Goal: Task Accomplishment & Management: Manage account settings

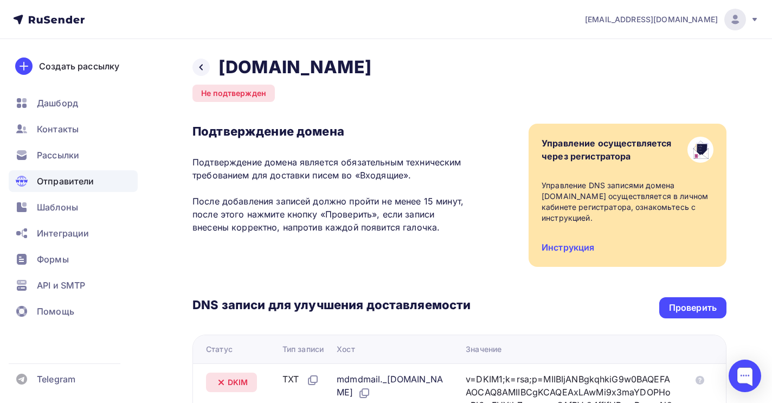
click at [46, 180] on span "Отправители" at bounding box center [65, 181] width 57 height 13
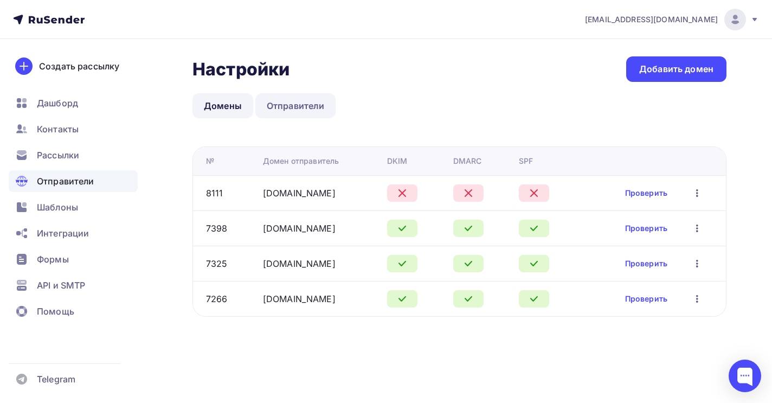
click at [297, 107] on link "Отправители" at bounding box center [295, 105] width 81 height 25
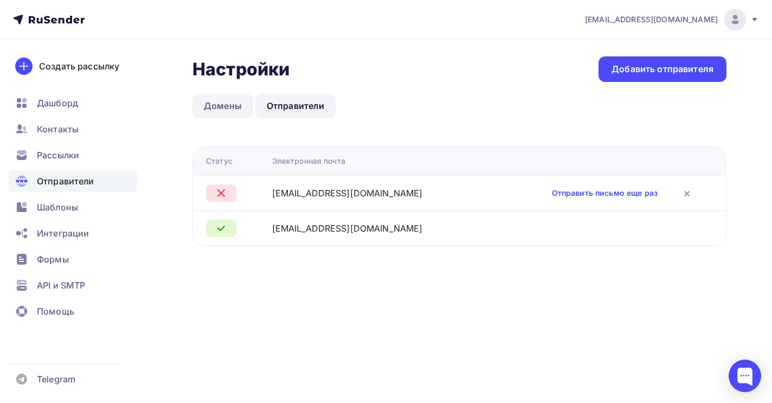
click at [222, 106] on link "Домены" at bounding box center [223, 105] width 61 height 25
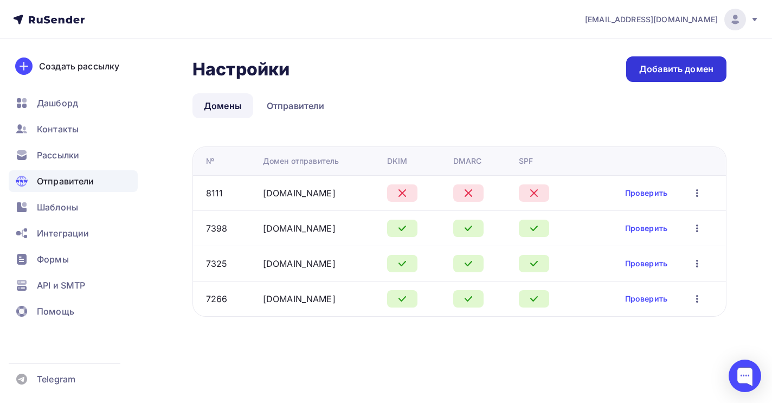
click at [703, 63] on link "Добавить домен" at bounding box center [676, 68] width 100 height 25
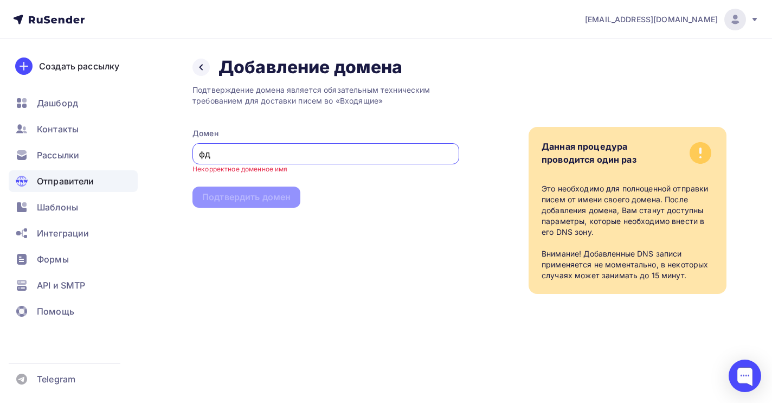
type input "ф"
click at [204, 155] on input "Alex-personal.ru" at bounding box center [326, 154] width 254 height 13
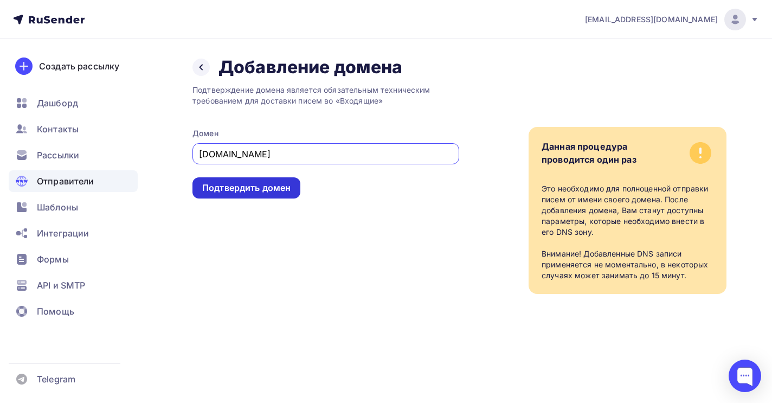
type input "[DOMAIN_NAME]"
click at [251, 189] on div "Подтвердить домен" at bounding box center [246, 188] width 88 height 12
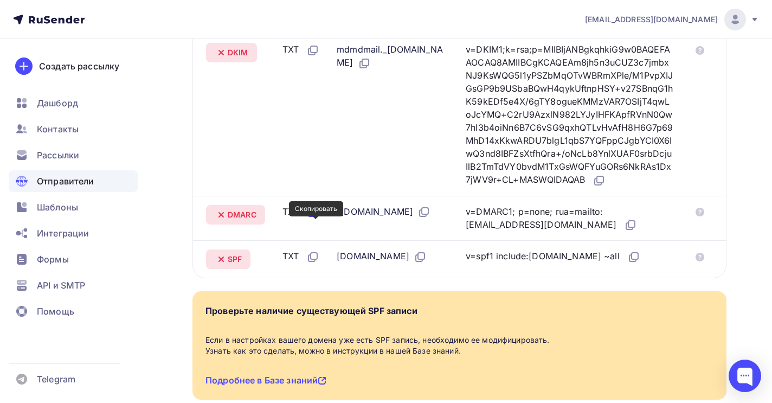
scroll to position [319, 0]
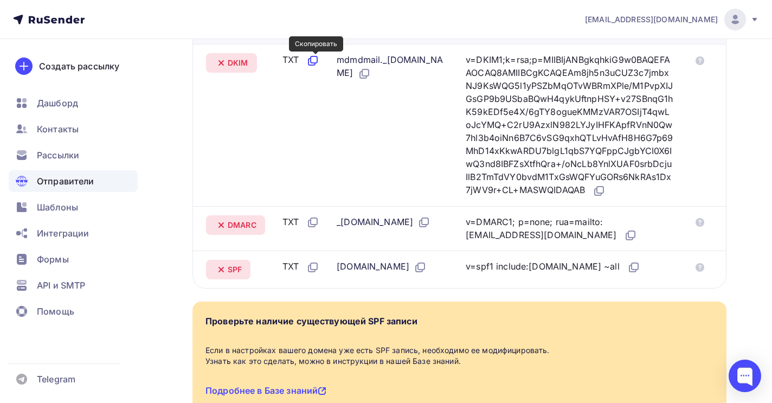
click at [315, 59] on icon at bounding box center [312, 60] width 13 height 13
click at [371, 72] on icon at bounding box center [364, 73] width 13 height 13
click at [606, 197] on icon at bounding box center [599, 190] width 13 height 13
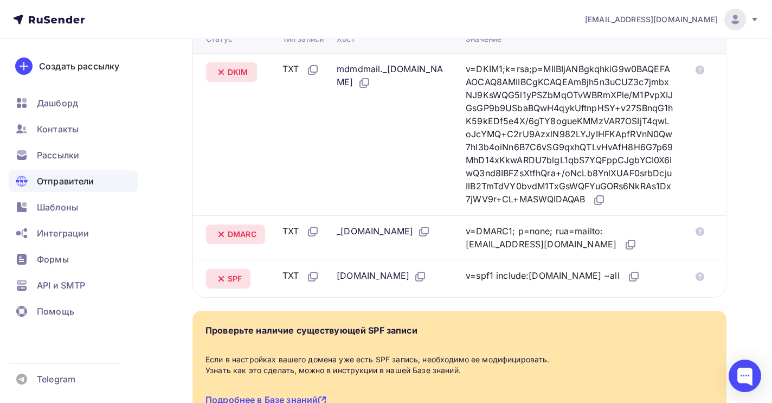
scroll to position [317, 0]
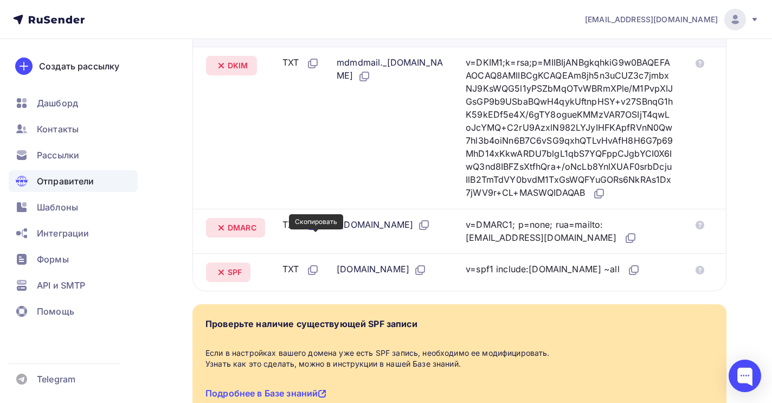
click at [318, 232] on icon at bounding box center [312, 225] width 13 height 13
click at [429, 227] on icon at bounding box center [425, 224] width 7 height 7
click at [624, 245] on icon at bounding box center [630, 238] width 13 height 13
click at [319, 277] on icon at bounding box center [312, 270] width 13 height 13
click at [420, 277] on icon at bounding box center [420, 270] width 13 height 13
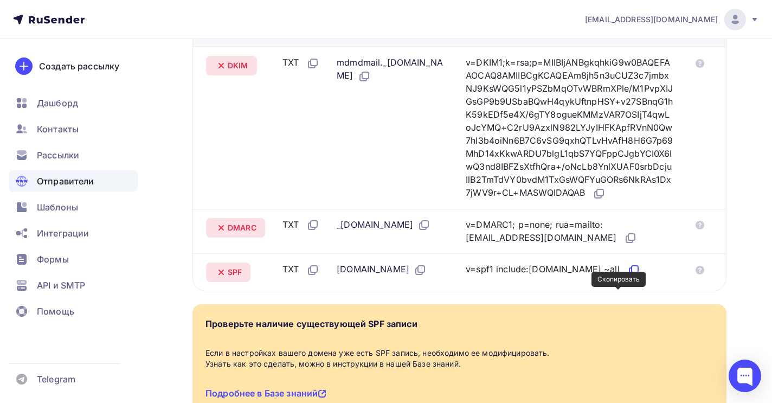
click at [628, 277] on icon at bounding box center [634, 270] width 13 height 13
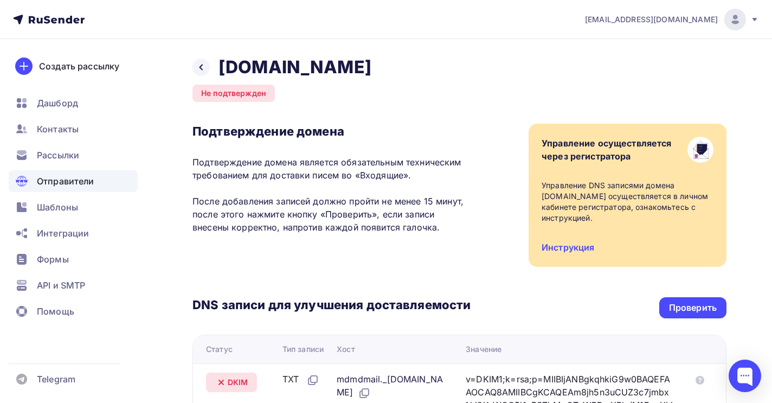
scroll to position [0, 0]
click at [76, 154] on span "Рассылки" at bounding box center [58, 155] width 42 height 13
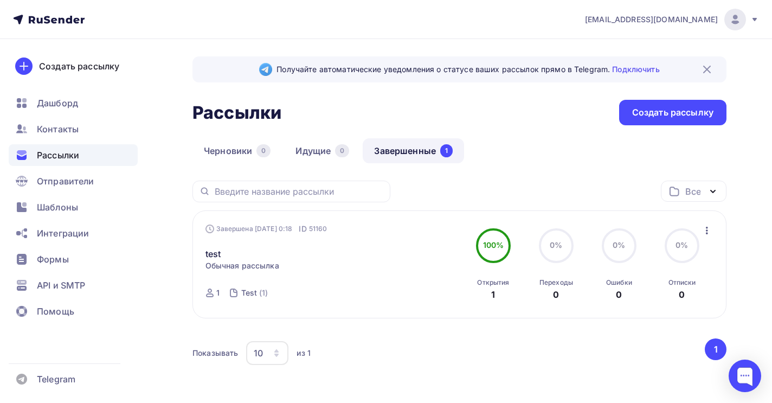
click at [417, 153] on link "Завершенные 1" at bounding box center [413, 150] width 101 height 25
click at [315, 149] on link "Идущие 0" at bounding box center [322, 150] width 76 height 25
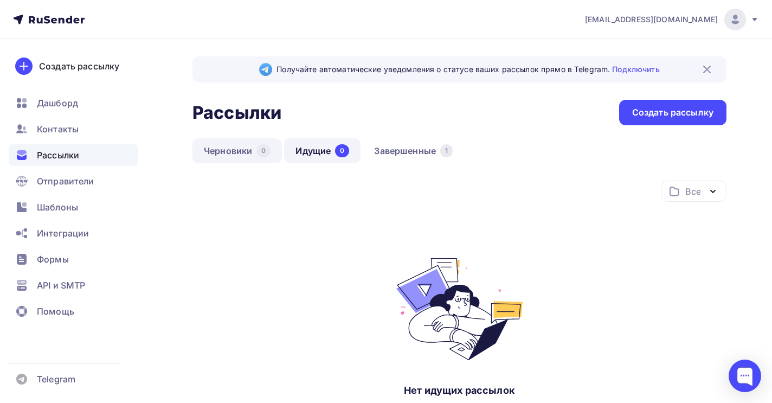
click at [227, 148] on link "Черновики 0" at bounding box center [237, 150] width 89 height 25
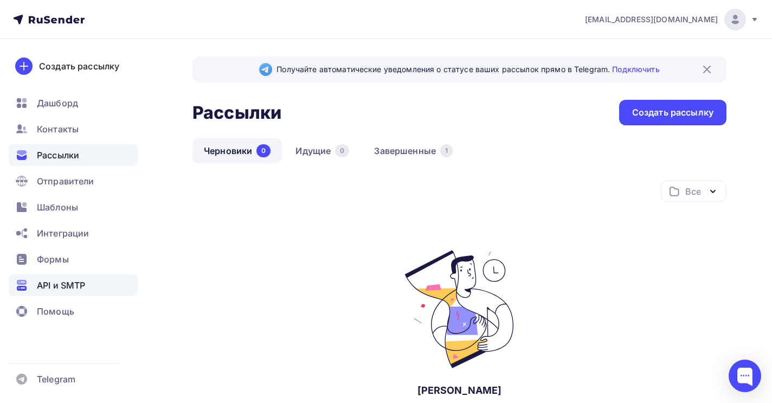
click at [69, 285] on span "API и SMTP" at bounding box center [61, 285] width 48 height 13
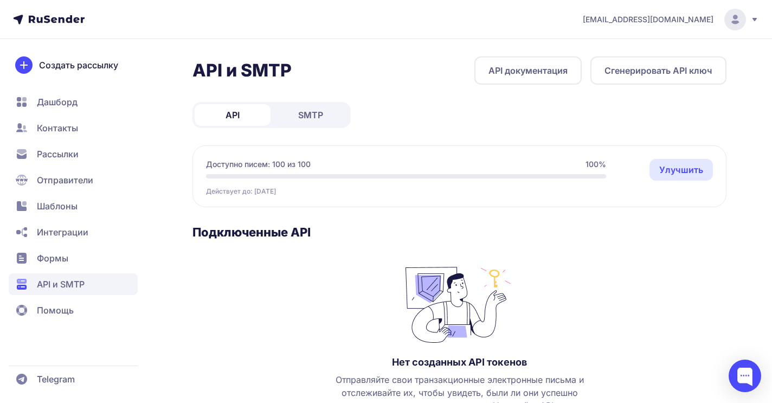
click at [325, 118] on link "SMTP" at bounding box center [311, 115] width 76 height 22
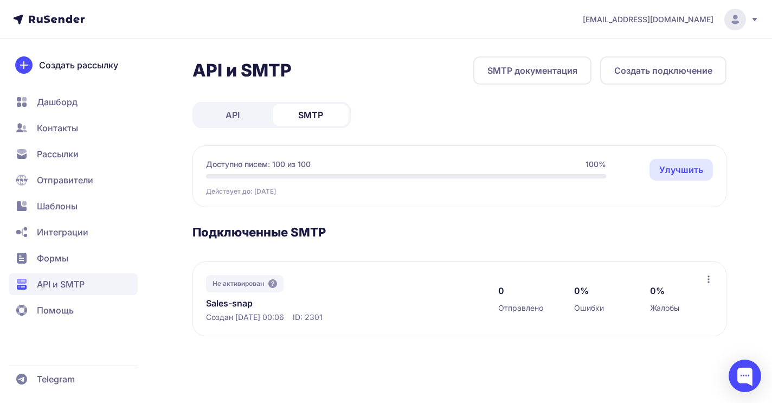
click at [56, 103] on span "Дашборд" at bounding box center [57, 101] width 41 height 13
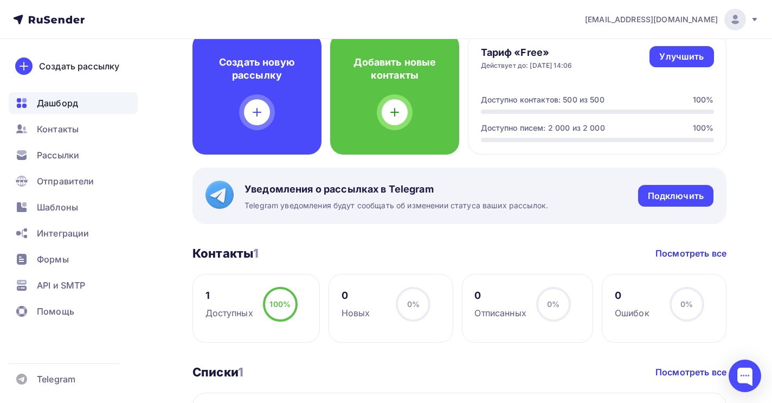
scroll to position [71, 0]
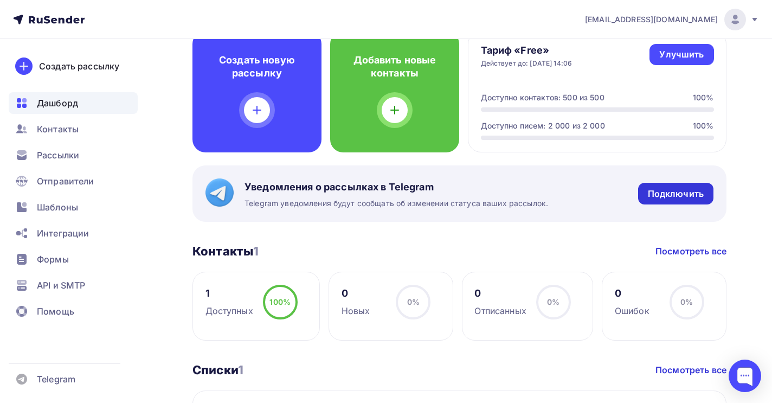
click at [663, 190] on div "Подключить" at bounding box center [676, 194] width 56 height 12
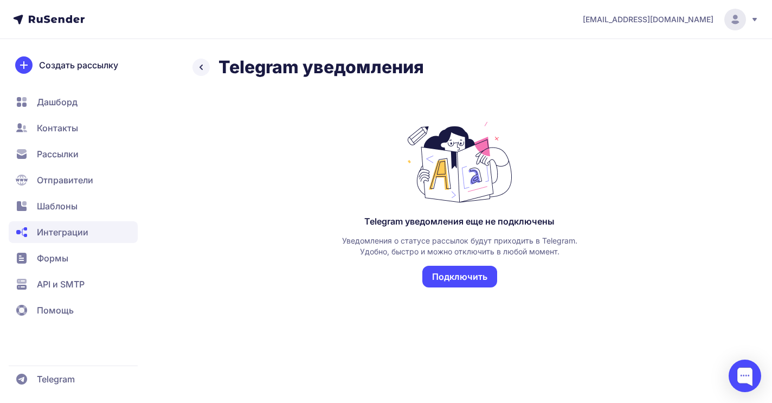
click at [450, 279] on button "Подключить" at bounding box center [460, 277] width 75 height 22
click at [455, 282] on button "Подключить" at bounding box center [460, 277] width 75 height 22
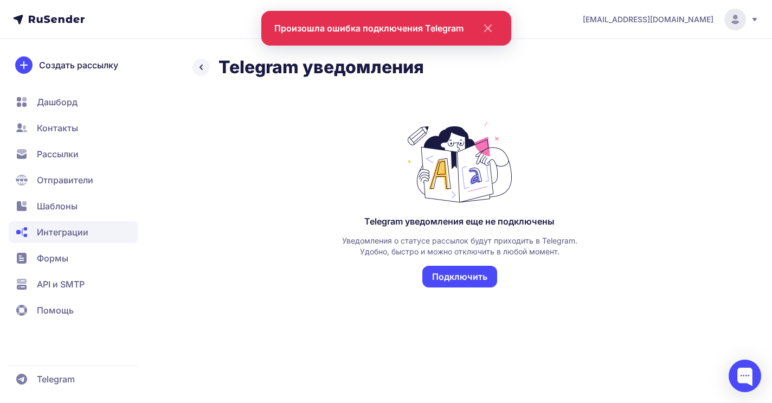
click at [500, 116] on div "Telegram уведомления еще не подключены Уведомления о статусе рассылок будут при…" at bounding box center [460, 212] width 534 height 235
click at [78, 156] on span "Рассылки" at bounding box center [58, 154] width 42 height 13
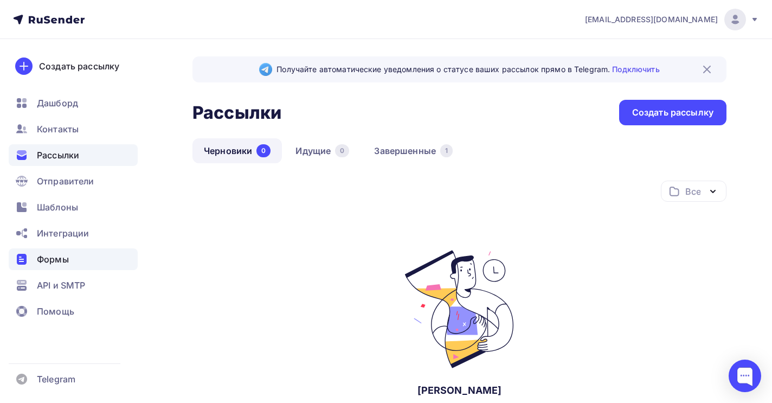
click at [50, 260] on span "Формы" at bounding box center [53, 259] width 32 height 13
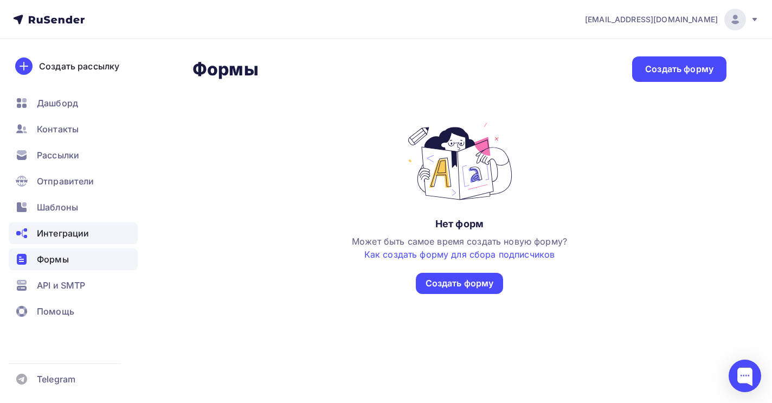
click at [71, 238] on span "Интеграции" at bounding box center [63, 233] width 52 height 13
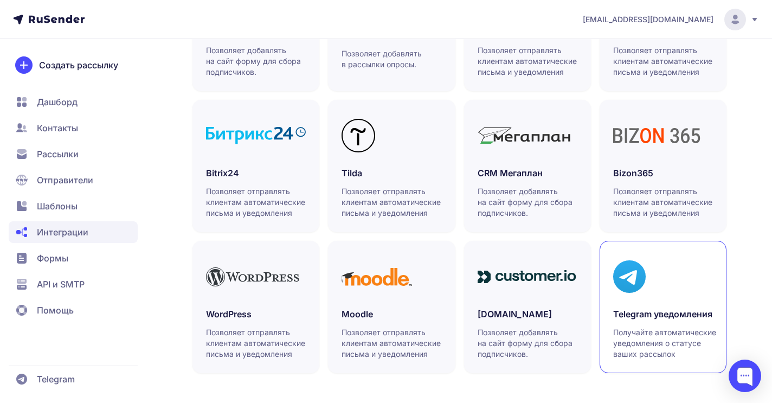
scroll to position [343, 0]
click at [673, 348] on p "Получайте автоматические уведомления о статусе ваших рассылок" at bounding box center [664, 343] width 103 height 33
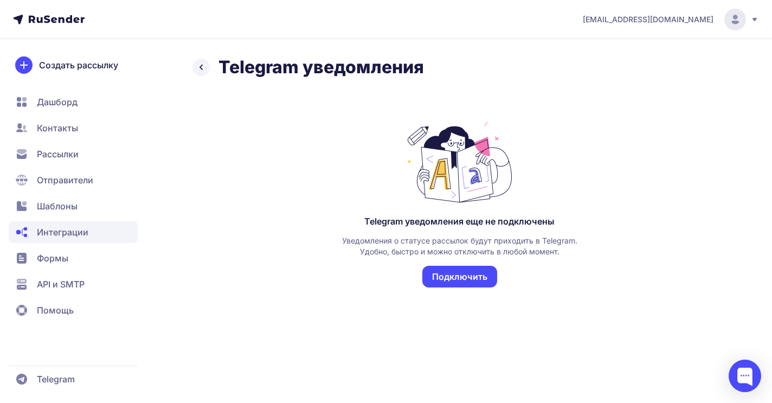
click at [458, 272] on button "Подключить" at bounding box center [460, 277] width 75 height 22
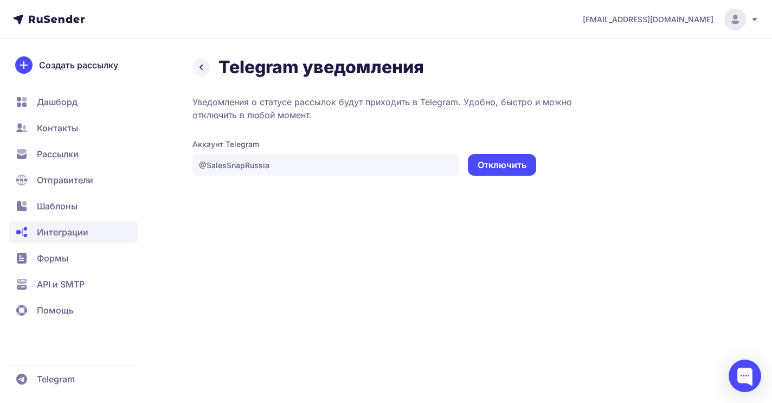
click at [342, 114] on p "Уведомления о статусе рассылок будут приходить в Telegram. Удобно, быстро и мож…" at bounding box center [460, 108] width 534 height 26
click at [34, 287] on span "API и SMTP" at bounding box center [73, 284] width 129 height 22
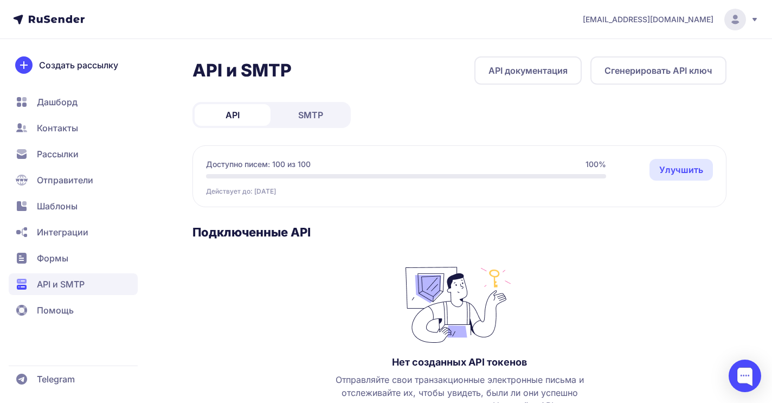
click at [317, 115] on span "SMTP" at bounding box center [310, 114] width 25 height 13
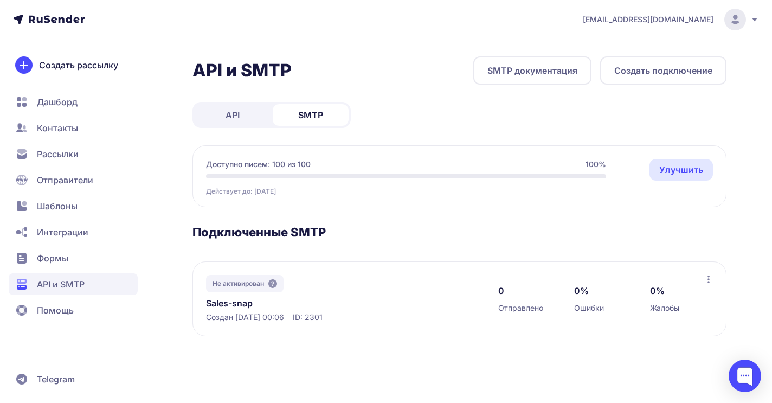
click at [710, 280] on icon at bounding box center [709, 279] width 9 height 9
click at [642, 323] on span "Удалить" at bounding box center [647, 324] width 35 height 13
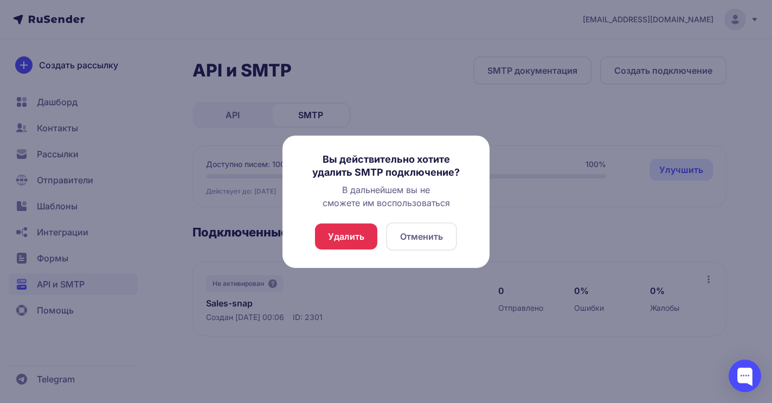
click at [431, 239] on button "Отменить" at bounding box center [421, 236] width 71 height 28
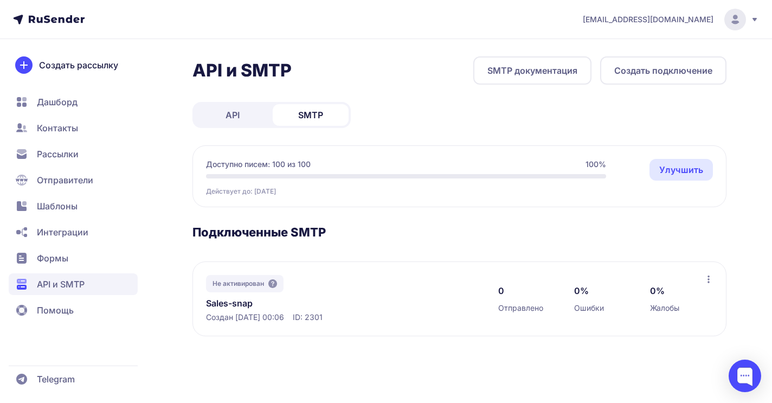
click at [708, 284] on div at bounding box center [709, 280] width 9 height 11
click at [480, 370] on div "office@sales-snap.ru API и SMTP SMTP документация Создать подключение API SMTP …" at bounding box center [386, 201] width 772 height 403
click at [646, 69] on button "Создать подключение" at bounding box center [663, 70] width 126 height 28
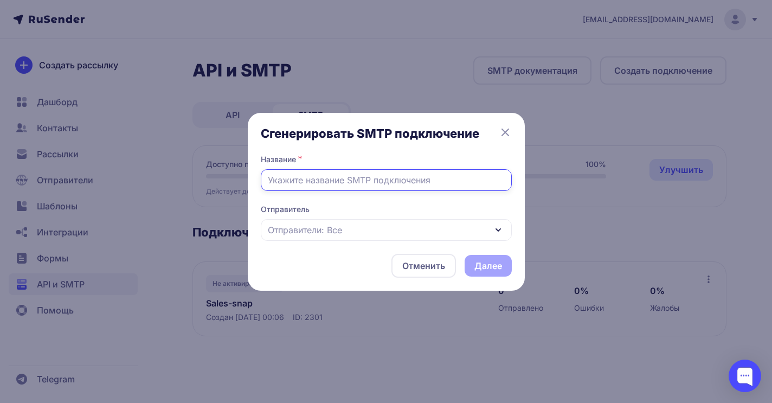
click at [440, 186] on input "text" at bounding box center [386, 180] width 251 height 22
click at [495, 226] on icon at bounding box center [498, 229] width 13 height 13
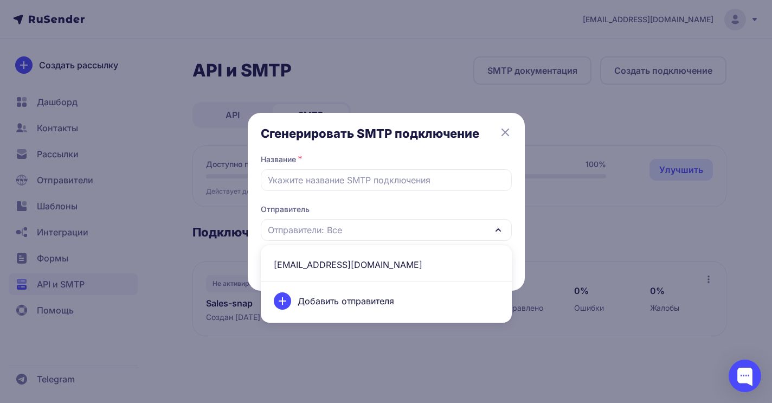
click at [413, 369] on div "Сгенерировать SMTP подключение Название * Отправитель Отправители: Все office@s…" at bounding box center [386, 201] width 772 height 403
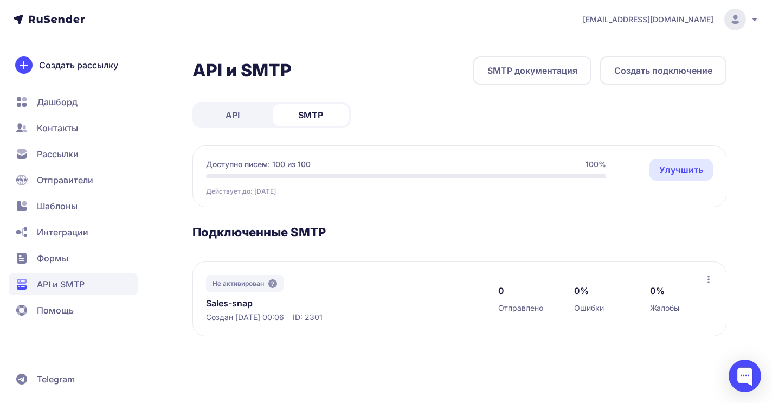
click at [68, 181] on span "Отправители" at bounding box center [65, 180] width 56 height 13
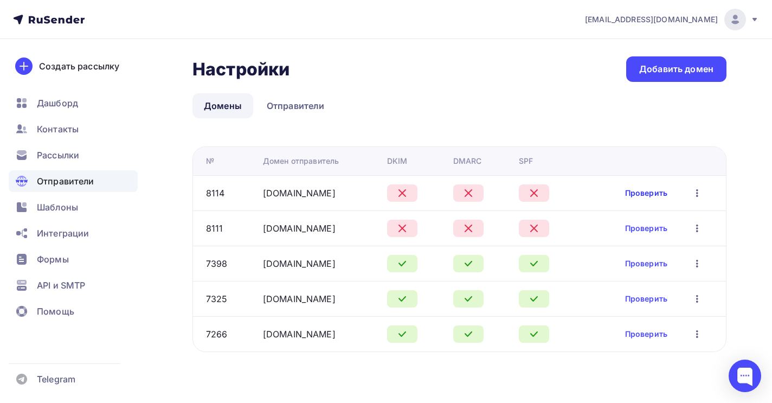
click at [655, 188] on link "Проверить" at bounding box center [646, 193] width 42 height 11
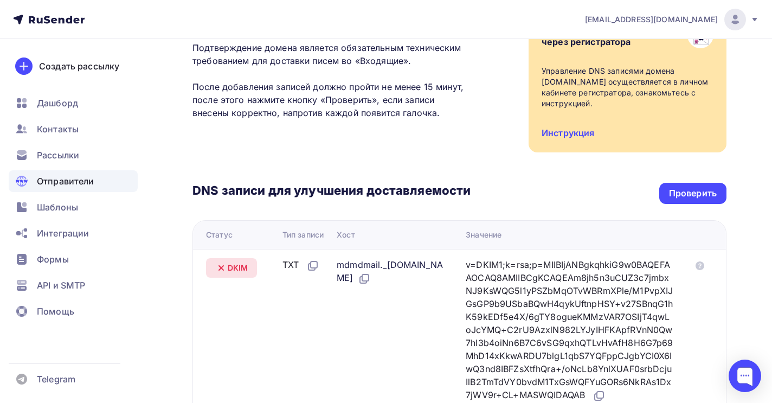
scroll to position [96, 0]
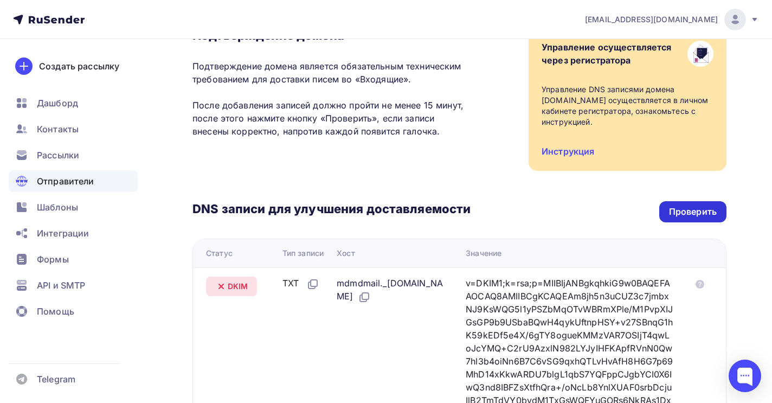
click at [699, 208] on div "Проверить" at bounding box center [693, 212] width 48 height 12
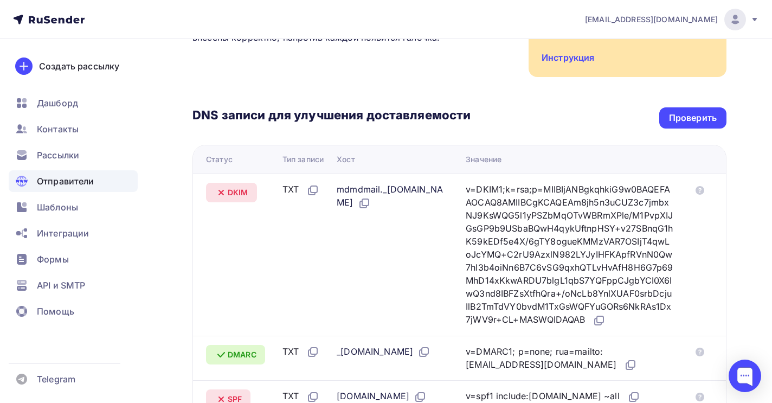
scroll to position [191, 0]
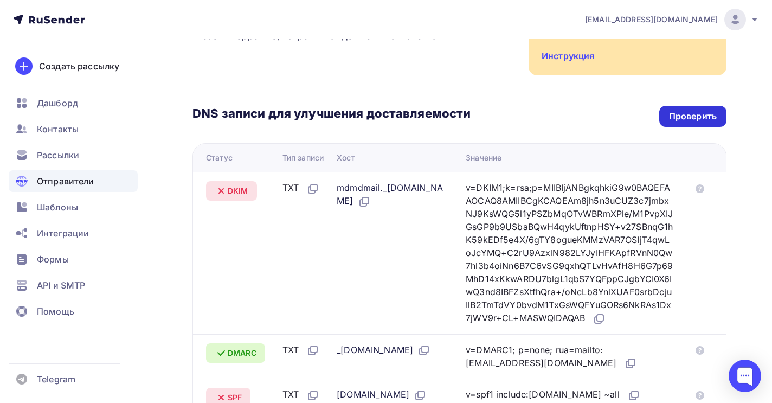
click at [706, 122] on div "Проверить" at bounding box center [693, 116] width 48 height 12
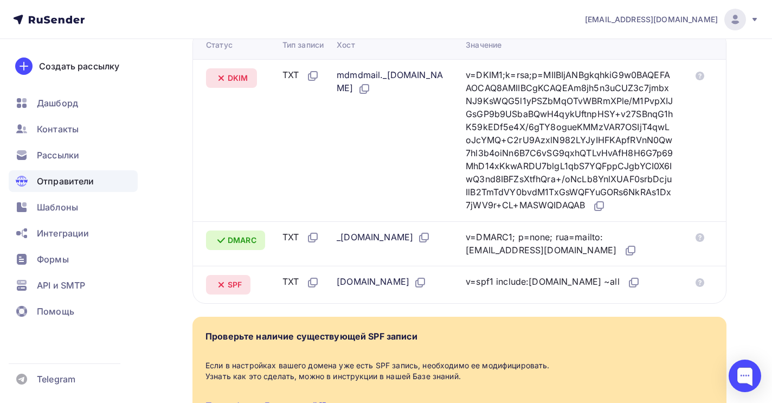
scroll to position [304, 0]
click at [371, 91] on icon at bounding box center [364, 89] width 13 height 13
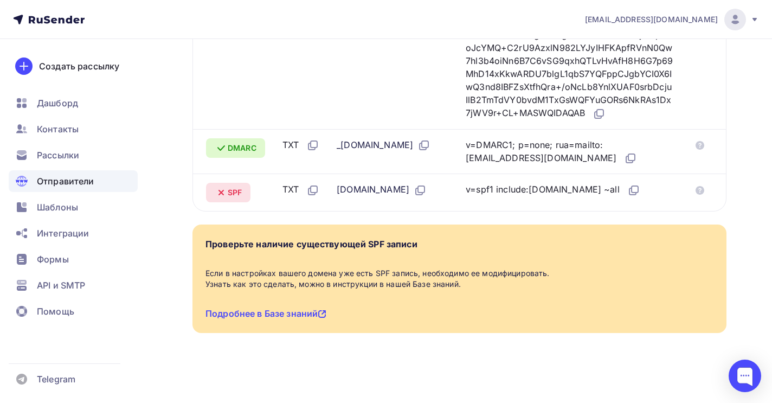
scroll to position [423, 0]
